Goal: Information Seeking & Learning: Learn about a topic

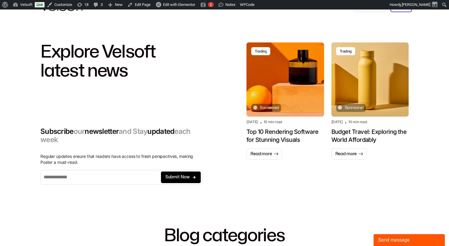
scroll to position [32, 0]
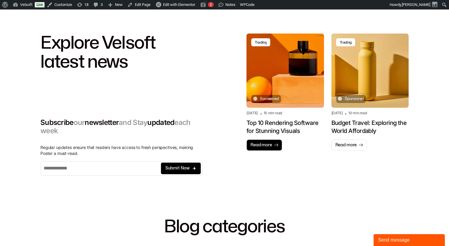
click at [255, 147] on span "Read more" at bounding box center [261, 145] width 22 height 6
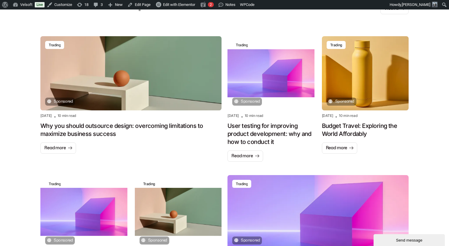
scroll to position [422, 0]
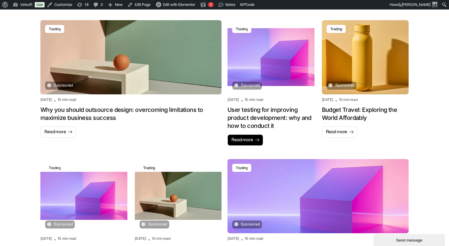
click at [242, 141] on span "Read more" at bounding box center [242, 140] width 22 height 6
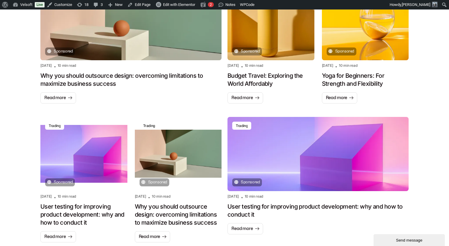
scroll to position [405, 0]
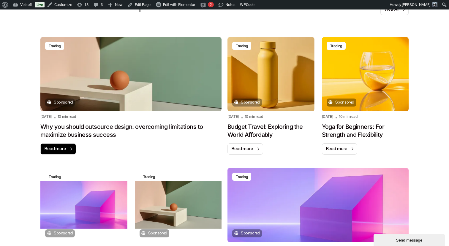
click at [58, 148] on span "Read more" at bounding box center [55, 149] width 22 height 6
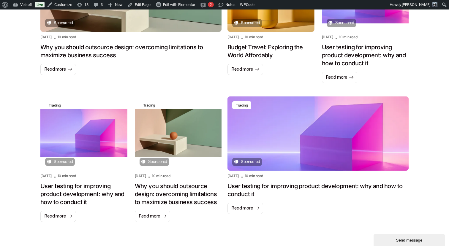
scroll to position [485, 0]
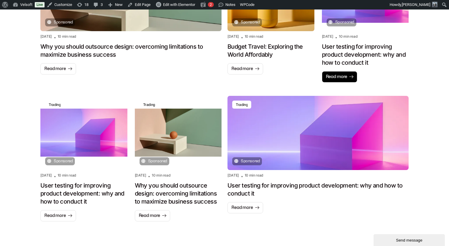
click at [338, 74] on span "Read more" at bounding box center [337, 77] width 22 height 6
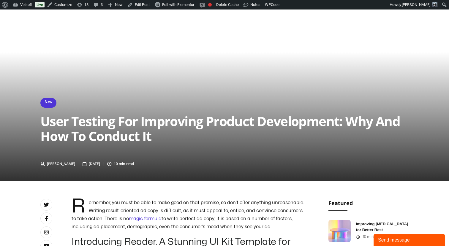
scroll to position [53, 0]
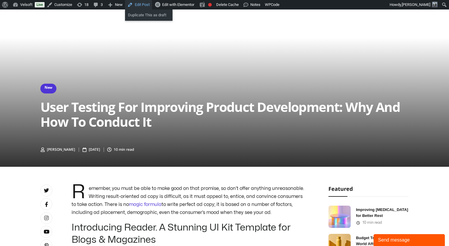
click at [142, 4] on link "Edit Post" at bounding box center [138, 4] width 27 height 9
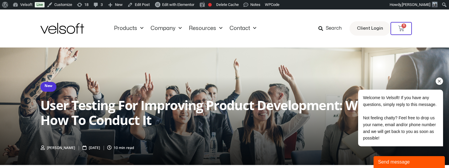
click at [439, 80] on icon "Chat attention grabber" at bounding box center [438, 81] width 5 height 5
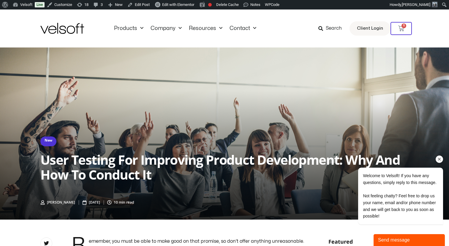
click at [439, 156] on div "Chat attention grabber" at bounding box center [438, 158] width 7 height 7
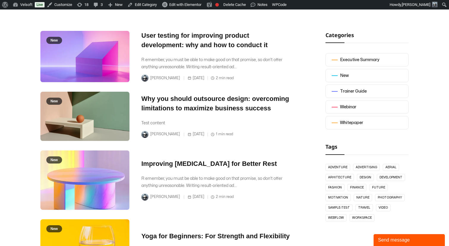
scroll to position [164, 0]
